Goal: Check status: Check status

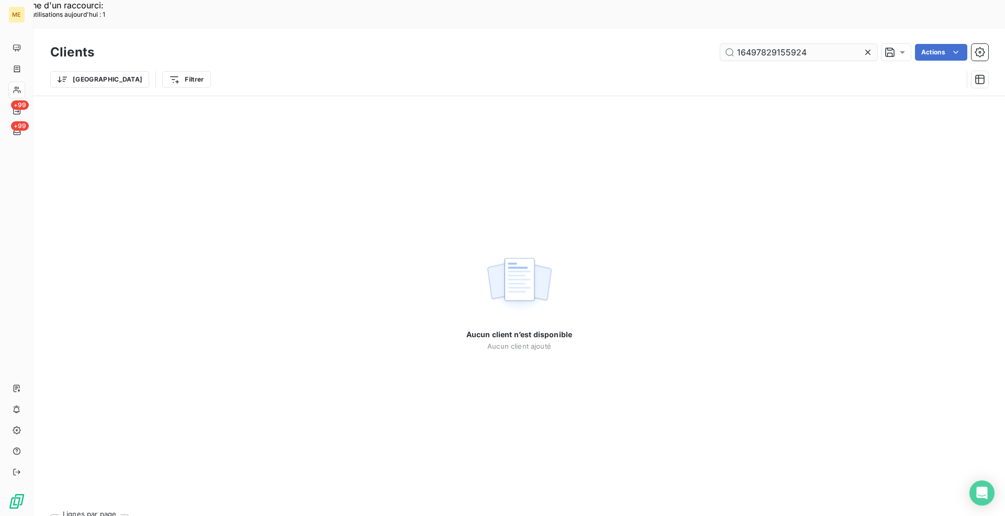
drag, startPoint x: 869, startPoint y: 24, endPoint x: 813, endPoint y: 25, distance: 56.0
click at [869, 47] on icon at bounding box center [867, 52] width 10 height 10
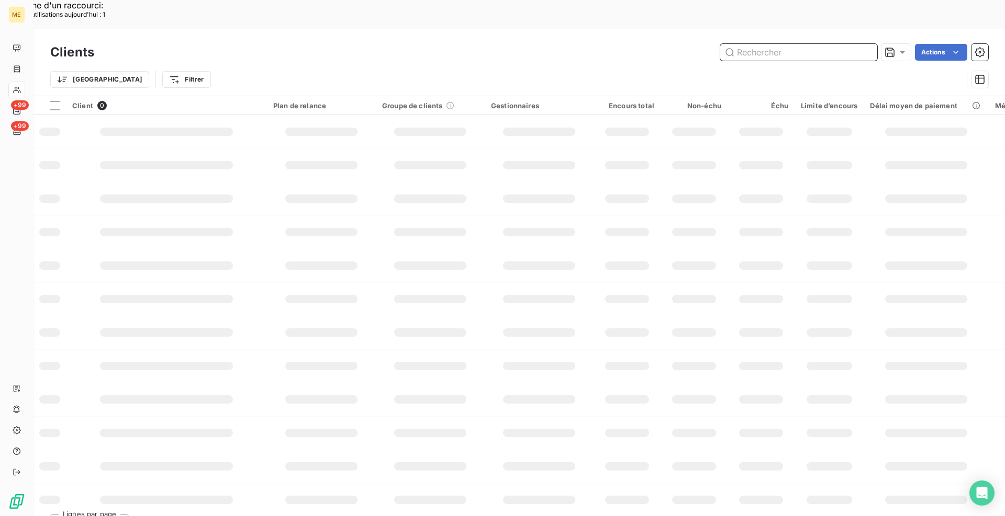
click at [801, 44] on input "text" at bounding box center [798, 52] width 157 height 17
paste input "METFRA000013452"
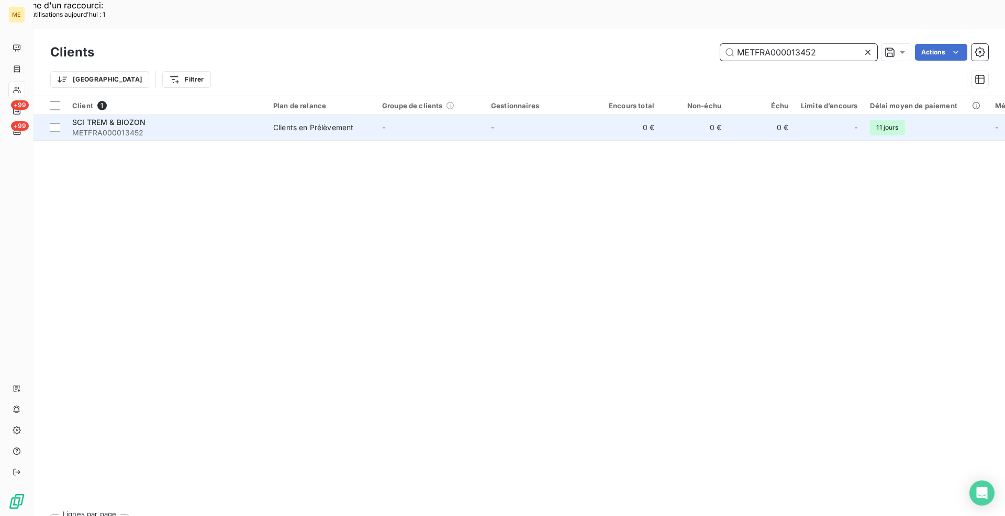
type input "METFRA000013452"
click at [205, 128] on span "METFRA000013452" at bounding box center [166, 133] width 188 height 10
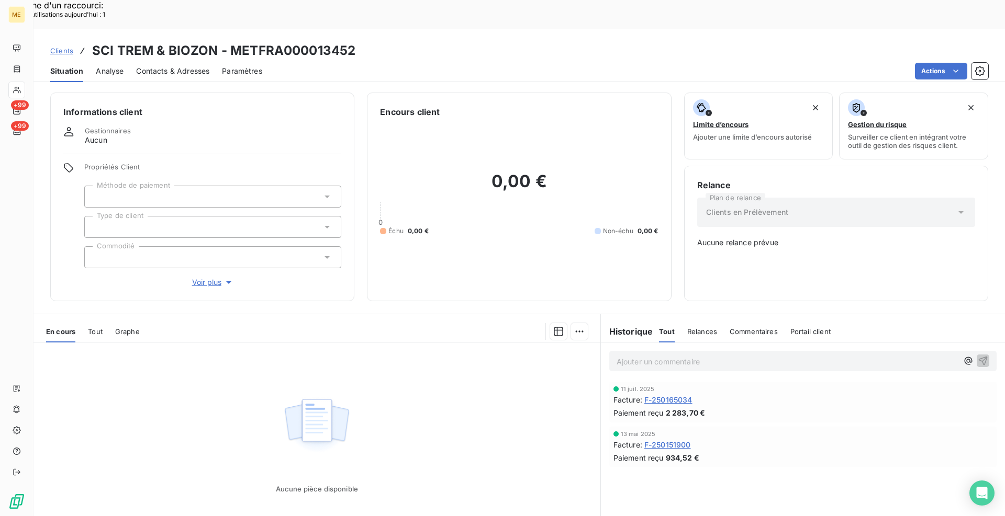
click at [63, 47] on span "Clients" at bounding box center [61, 51] width 23 height 8
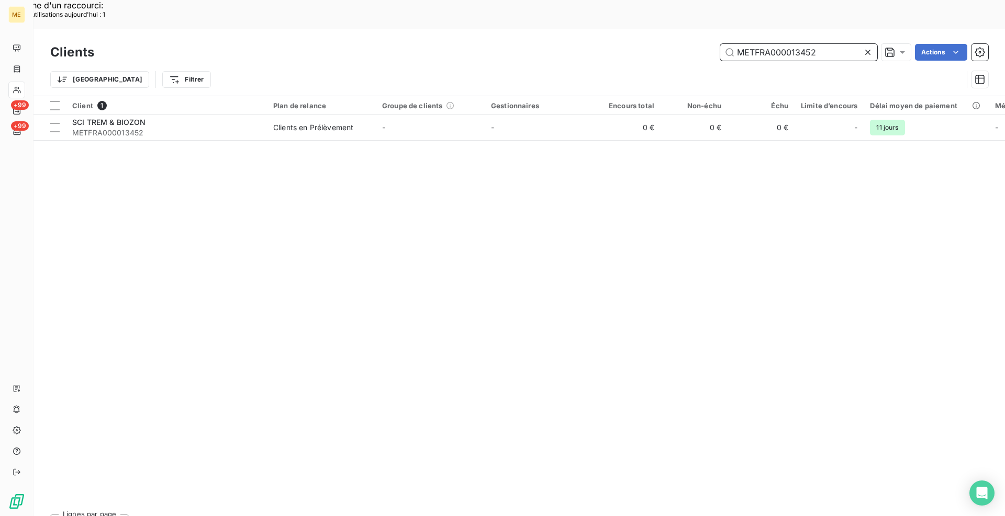
click at [759, 44] on input "METFRA000013452" at bounding box center [798, 52] width 157 height 17
click at [758, 44] on input "METFRA000013452" at bounding box center [798, 52] width 157 height 17
paste input "0928"
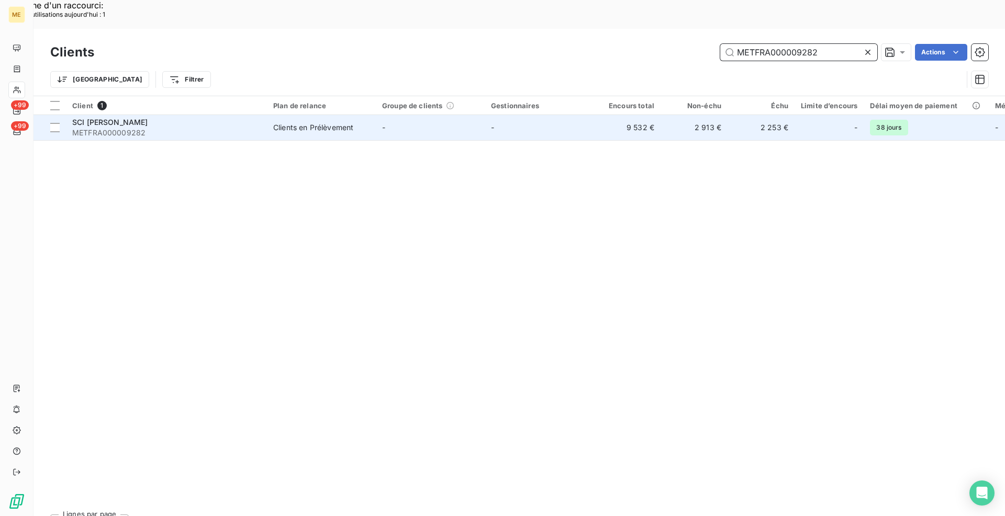
type input "METFRA000009282"
click at [167, 128] on span "METFRA000009282" at bounding box center [166, 133] width 188 height 10
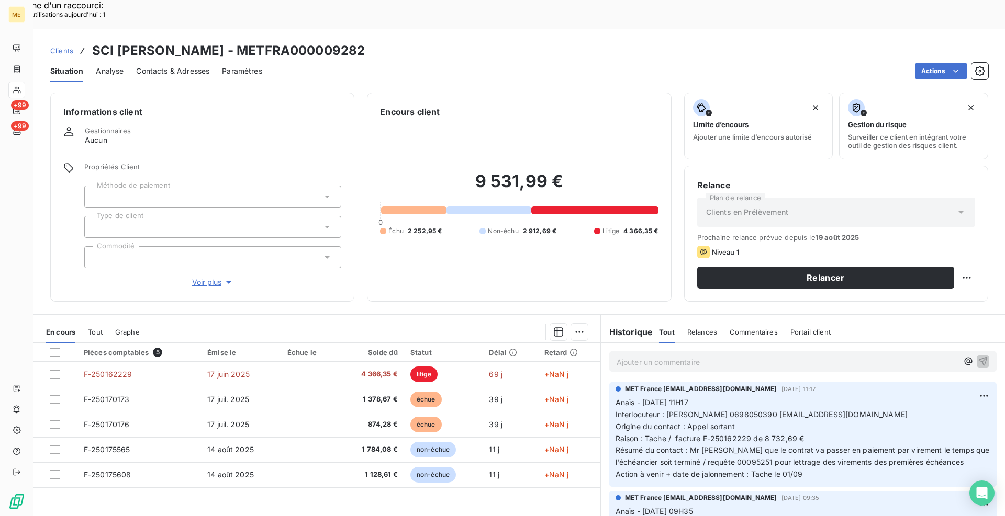
scroll to position [52, 0]
